Goal: Information Seeking & Learning: Learn about a topic

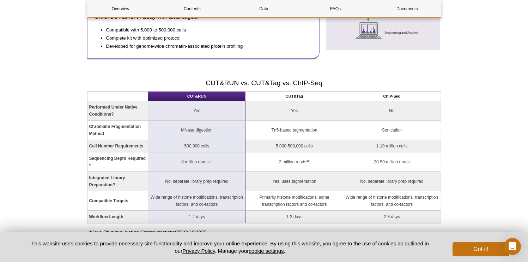
scroll to position [512, 0]
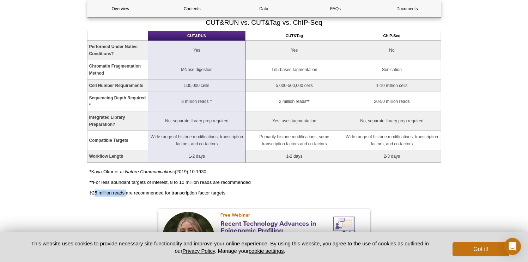
drag, startPoint x: 94, startPoint y: 193, endPoint x: 126, endPoint y: 192, distance: 32.1
click at [126, 192] on p "† 25 million reads are recommended for transcription factor targets" at bounding box center [266, 192] width 352 height 7
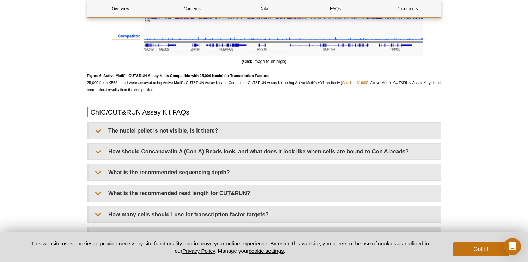
scroll to position [1986, 0]
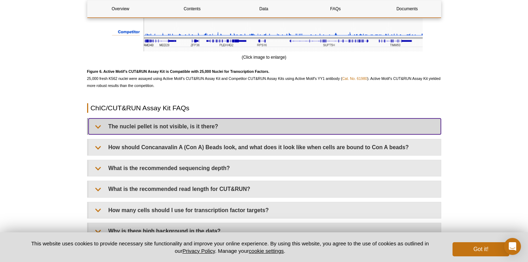
click at [182, 125] on summary "The nuclei pellet is not visible, is it there?" at bounding box center [265, 126] width 353 height 16
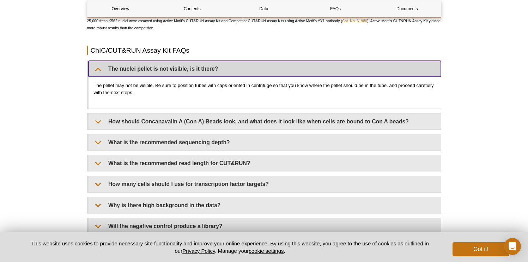
scroll to position [2045, 0]
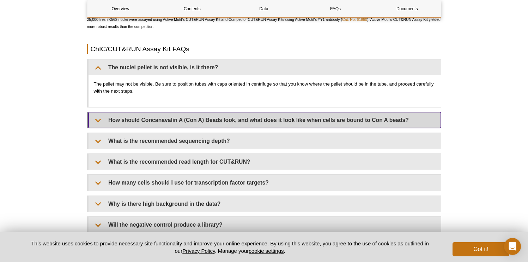
click at [186, 122] on summary "How should Concanavalin A (Con A) Beads look, and what does it look like when c…" at bounding box center [265, 120] width 353 height 16
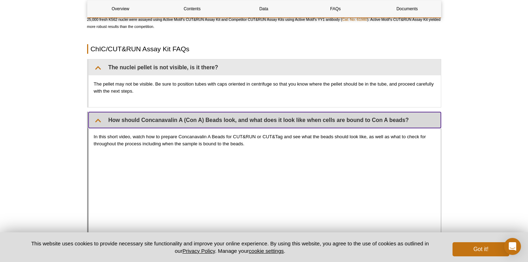
click at [211, 121] on summary "How should Concanavalin A (Con A) Beads look, and what does it look like when c…" at bounding box center [265, 120] width 353 height 16
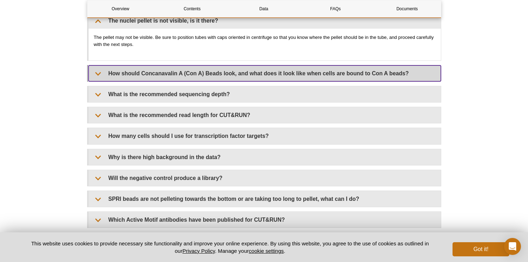
scroll to position [2102, 0]
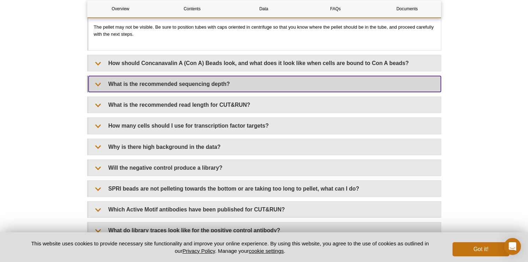
click at [207, 92] on summary "What is the recommended sequencing depth?" at bounding box center [265, 84] width 353 height 16
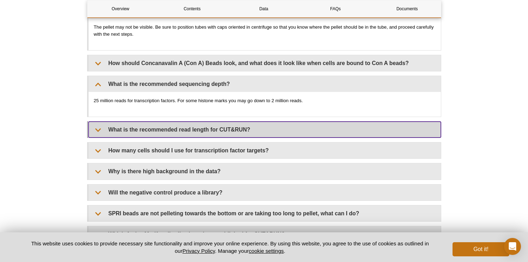
click at [204, 135] on summary "What is the recommended read length for CUT&RUN?" at bounding box center [265, 129] width 353 height 16
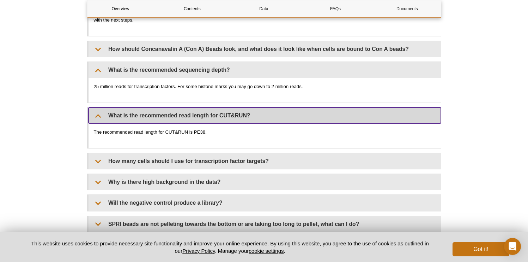
scroll to position [2117, 0]
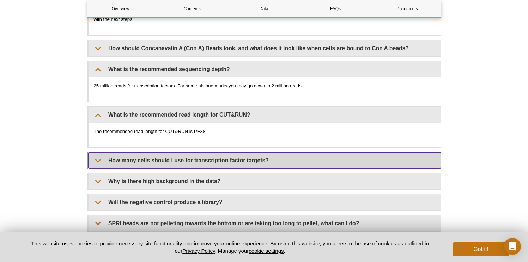
click at [311, 168] on summary "How many cells should I use for transcription factor targets?" at bounding box center [265, 160] width 353 height 16
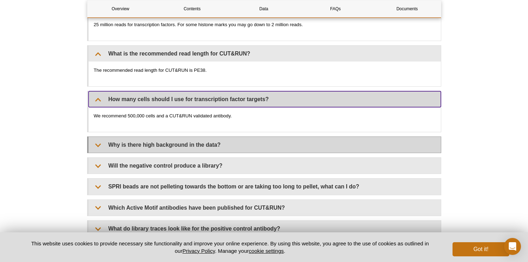
scroll to position [2180, 0]
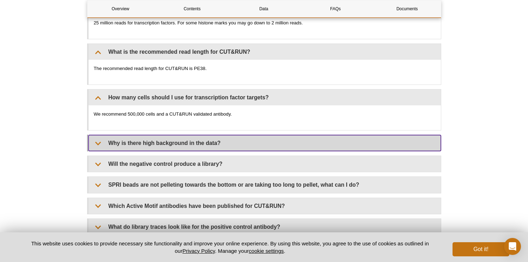
click at [299, 142] on summary "Why is there high background in the data?" at bounding box center [265, 143] width 353 height 16
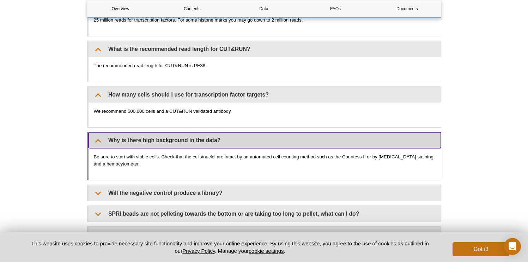
scroll to position [2185, 0]
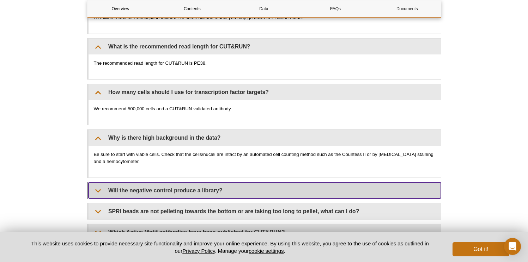
click at [300, 186] on summary "Will the negative control produce a library?" at bounding box center [265, 190] width 353 height 16
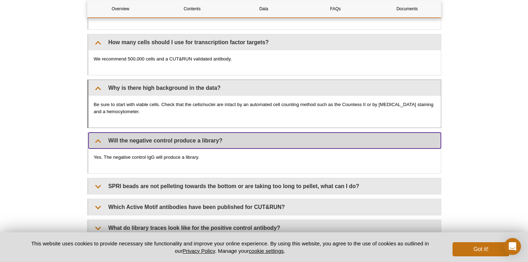
scroll to position [2238, 0]
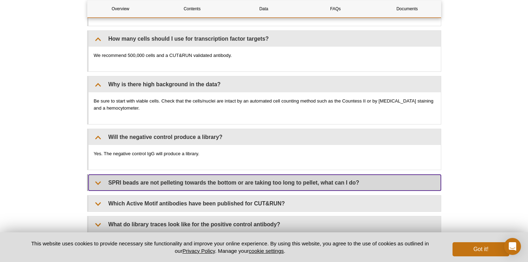
click at [375, 186] on summary "SPRI beads are not pelleting towards the bottom or are taking too long to pelle…" at bounding box center [265, 182] width 353 height 16
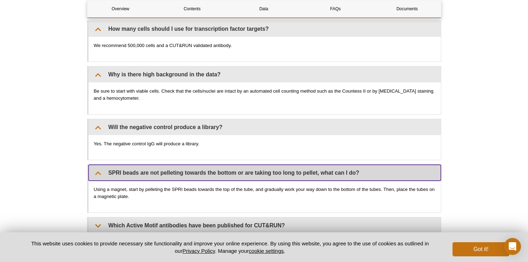
scroll to position [2314, 0]
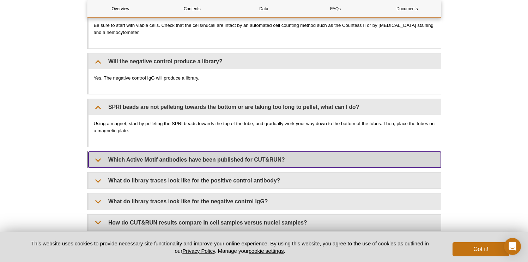
click at [368, 167] on summary "Which Active Motif antibodies have been published for CUT&RUN?" at bounding box center [265, 159] width 353 height 16
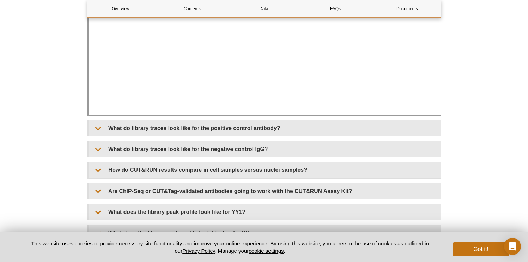
scroll to position [2442, 0]
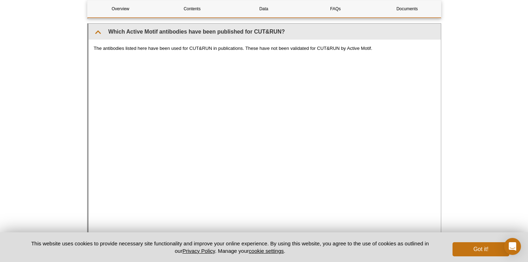
click at [288, 61] on div "The antibodies listed here have been used for CUT&RUN in publications. These ha…" at bounding box center [265, 197] width 353 height 315
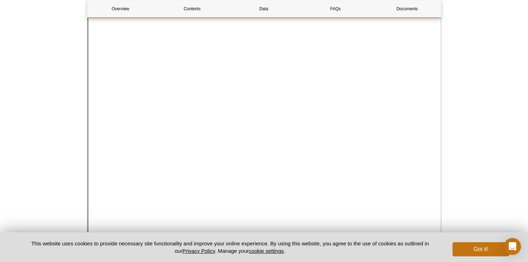
scroll to position [2407, 0]
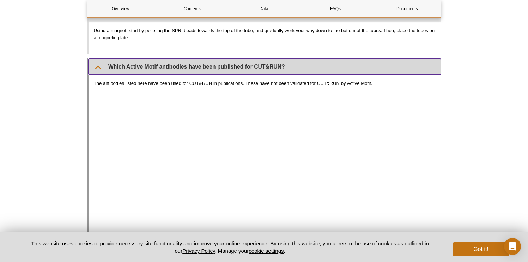
click at [226, 63] on summary "Which Active Motif antibodies have been published for CUT&RUN?" at bounding box center [265, 67] width 353 height 16
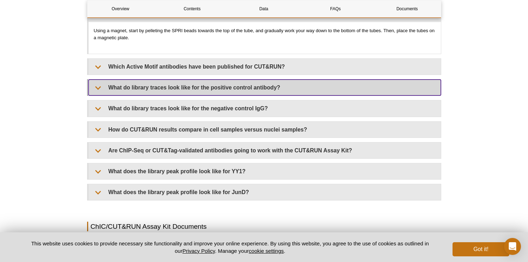
click at [236, 95] on summary "What do library traces look like for the positive control antibody?" at bounding box center [265, 87] width 353 height 16
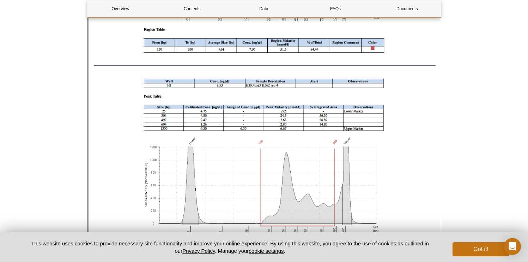
scroll to position [3205, 0]
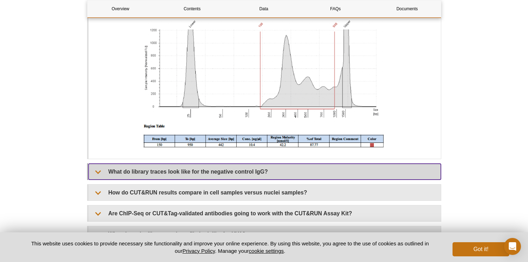
click at [257, 167] on summary "What do library traces look like for the negative control IgG?" at bounding box center [265, 171] width 353 height 16
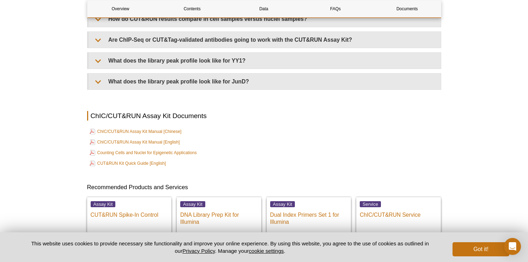
scroll to position [3753, 0]
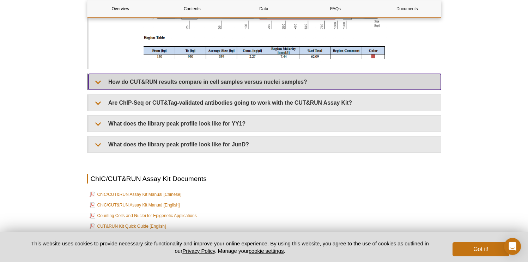
click at [245, 83] on summary "How do CUT&RUN results compare in cell samples versus nuclei samples?" at bounding box center [265, 82] width 353 height 16
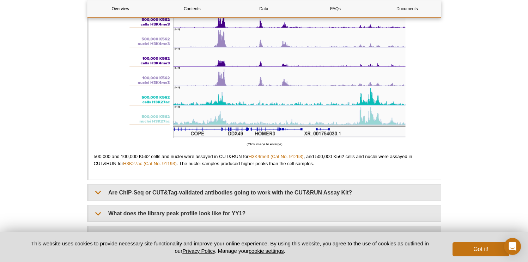
scroll to position [4230, 0]
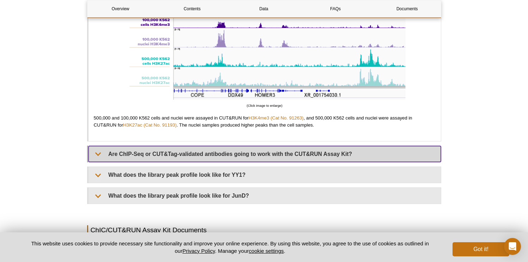
click at [337, 159] on summary "Are ChIP-Seq or CUT&Tag-validated antibodies going to work with the CUT&RUN Ass…" at bounding box center [265, 154] width 353 height 16
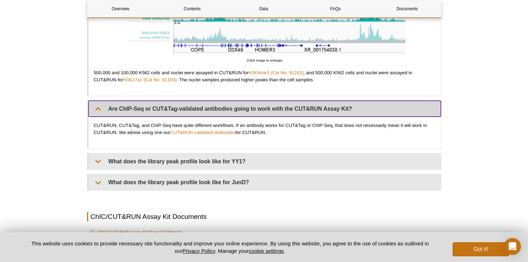
scroll to position [4286, 0]
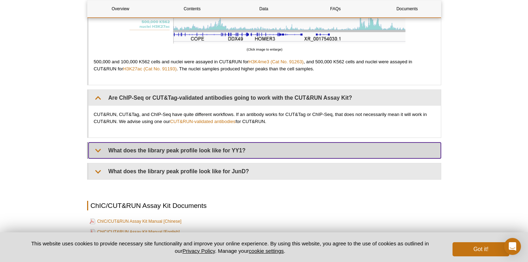
click at [307, 144] on summary "What does the library peak profile look like for YY1?" at bounding box center [265, 150] width 353 height 16
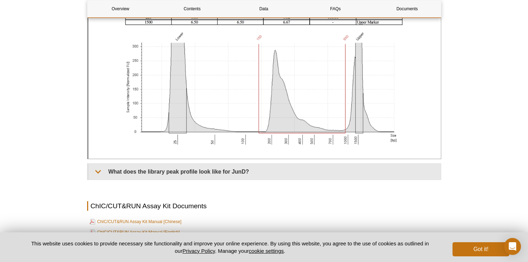
scroll to position [4470, 0]
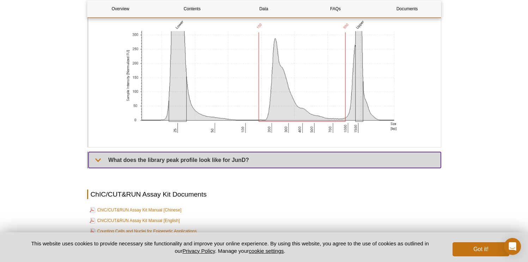
click at [299, 164] on summary "What does the library peak profile look like for JunD?" at bounding box center [265, 160] width 353 height 16
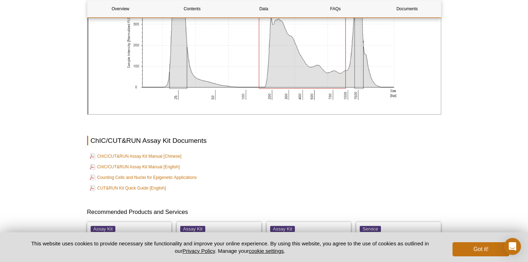
scroll to position [4749, 0]
